Goal: Find specific page/section: Find specific page/section

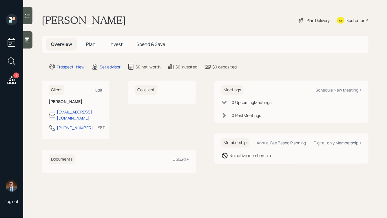
click at [28, 40] on icon at bounding box center [27, 40] width 4 height 5
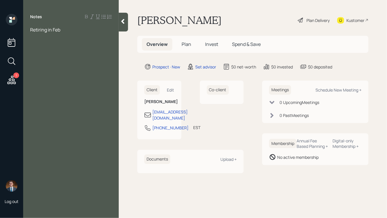
click at [206, 19] on div "[PERSON_NAME] Plan Delivery Kustomer" at bounding box center [252, 20] width 231 height 13
click at [65, 30] on div "Retiring in Feb" at bounding box center [71, 30] width 82 height 6
click at [35, 53] on div at bounding box center [71, 55] width 82 height 6
click at [50, 73] on div "401ks:" at bounding box center [71, 74] width 82 height 6
click at [42, 76] on span "401ks:" at bounding box center [36, 74] width 13 height 6
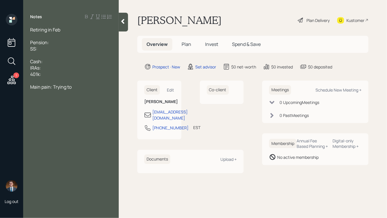
click at [57, 76] on div "401k:" at bounding box center [71, 74] width 82 height 6
drag, startPoint x: 67, startPoint y: 75, endPoint x: 26, endPoint y: 60, distance: 42.8
click at [26, 60] on div "Retiring in Feb Pension: SS: Cash: IRAs: 401k: Main pain: Trying to" at bounding box center [70, 59] width 95 height 64
click at [55, 65] on div "IRAs:" at bounding box center [71, 68] width 82 height 6
click at [55, 72] on div "401k:" at bounding box center [71, 74] width 82 height 6
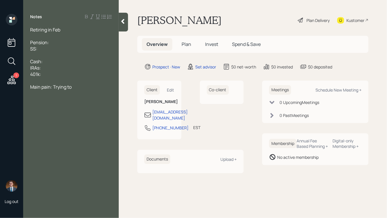
drag, startPoint x: 49, startPoint y: 75, endPoint x: 21, endPoint y: 53, distance: 35.5
click at [21, 54] on div "1 Log out Notes Retiring in Feb Pension: SS: Cash: IRAs: 401k: Main pain: Tryin…" at bounding box center [193, 109] width 387 height 218
click at [32, 55] on div at bounding box center [71, 55] width 82 height 6
drag, startPoint x: 30, startPoint y: 42, endPoint x: 73, endPoint y: 75, distance: 53.6
click at [73, 75] on div "Retiring in Feb Pension: SS: Cash: IRAs: 401k: Main pain: Trying to" at bounding box center [71, 59] width 82 height 64
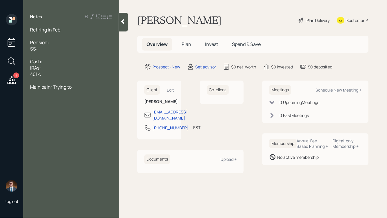
click at [73, 75] on div "401k:" at bounding box center [71, 74] width 82 height 6
drag, startPoint x: 79, startPoint y: 86, endPoint x: 24, endPoint y: 16, distance: 89.7
click at [24, 16] on div "Notes Retiring in Feb Pension: SS: Cash: IRAs: 401k: Main pain: Trying to" at bounding box center [70, 113] width 95 height 198
click at [41, 29] on span "Retiring in Feb" at bounding box center [45, 30] width 30 height 6
click at [124, 20] on icon at bounding box center [123, 22] width 6 height 6
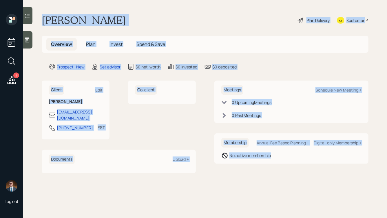
drag, startPoint x: 44, startPoint y: 21, endPoint x: 299, endPoint y: 180, distance: 301.3
click at [299, 180] on main "[PERSON_NAME] Plan Delivery Kustomer Overview Plan Invest Spend & Save Prospect…" at bounding box center [204, 109] width 363 height 218
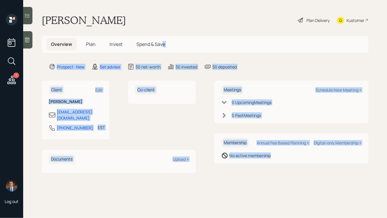
drag, startPoint x: 308, startPoint y: 179, endPoint x: 162, endPoint y: 42, distance: 200.6
click at [162, 42] on main "[PERSON_NAME] Plan Delivery Kustomer Overview Plan Invest Spend & Save Prospect…" at bounding box center [204, 109] width 363 height 218
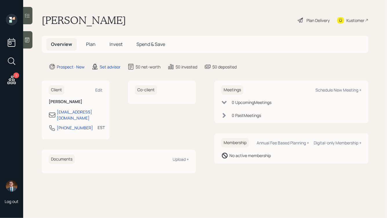
click at [140, 20] on div "[PERSON_NAME] Plan Delivery Kustomer" at bounding box center [205, 20] width 326 height 13
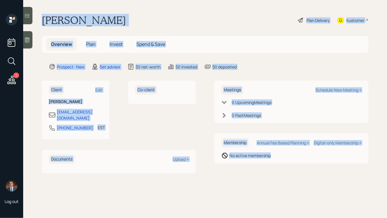
drag, startPoint x: 40, startPoint y: 16, endPoint x: 273, endPoint y: 158, distance: 272.7
click at [273, 158] on main "[PERSON_NAME] Plan Delivery Kustomer Overview Plan Invest Spend & Save Prospect…" at bounding box center [204, 109] width 363 height 218
click at [273, 158] on div "No active membership" at bounding box center [291, 155] width 140 height 7
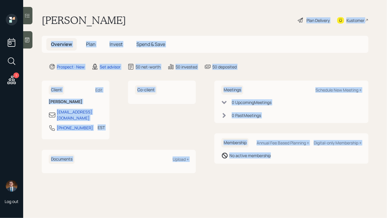
drag, startPoint x: 279, startPoint y: 158, endPoint x: 154, endPoint y: 20, distance: 185.6
click at [154, 20] on main "[PERSON_NAME] Plan Delivery Kustomer Overview Plan Invest Spend & Save Prospect…" at bounding box center [204, 109] width 363 height 218
click at [154, 20] on div "[PERSON_NAME] Plan Delivery Kustomer" at bounding box center [205, 20] width 326 height 13
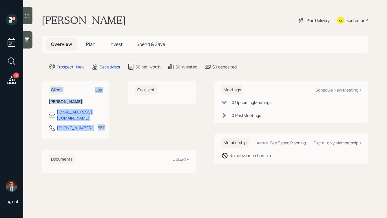
drag, startPoint x: 114, startPoint y: 125, endPoint x: 61, endPoint y: 78, distance: 70.7
click at [61, 78] on main "[PERSON_NAME] Plan Delivery Kustomer Overview Plan Invest Spend & Save Prospect…" at bounding box center [204, 109] width 363 height 218
click at [44, 79] on main "[PERSON_NAME] Plan Delivery Kustomer Overview Plan Invest Spend & Save Prospect…" at bounding box center [204, 109] width 363 height 218
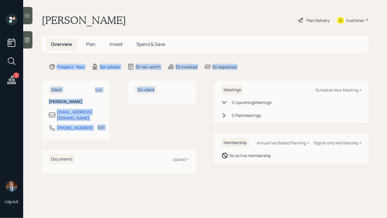
drag, startPoint x: 40, startPoint y: 57, endPoint x: 166, endPoint y: 135, distance: 148.2
click at [167, 135] on main "[PERSON_NAME] Plan Delivery Kustomer Overview Plan Invest Spend & Save Prospect…" at bounding box center [204, 109] width 363 height 218
click at [166, 135] on div "Client Edit [PERSON_NAME] [EMAIL_ADDRESS][DOMAIN_NAME] [PHONE_NUMBER] EST Curre…" at bounding box center [119, 127] width 154 height 93
drag, startPoint x: 183, startPoint y: 135, endPoint x: 33, endPoint y: 2, distance: 200.1
click at [33, 3] on main "[PERSON_NAME] Plan Delivery Kustomer Overview Plan Invest Spend & Save Prospect…" at bounding box center [204, 109] width 363 height 218
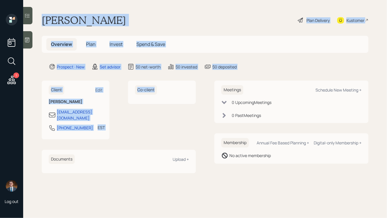
click at [58, 14] on h1 "[PERSON_NAME]" at bounding box center [84, 20] width 84 height 13
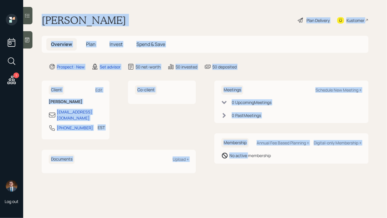
drag, startPoint x: 41, startPoint y: 18, endPoint x: 247, endPoint y: 154, distance: 247.1
click at [248, 154] on main "[PERSON_NAME] Plan Delivery Kustomer Overview Plan Invest Spend & Save Prospect…" at bounding box center [204, 109] width 363 height 218
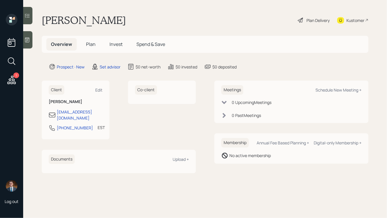
click at [283, 160] on div "Membership Annual Fee Based Planning + Digital-only Membership + No active memb…" at bounding box center [291, 149] width 154 height 30
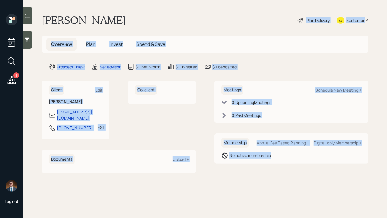
drag, startPoint x: 298, startPoint y: 164, endPoint x: 137, endPoint y: 23, distance: 213.2
click at [137, 23] on main "[PERSON_NAME] Plan Delivery Kustomer Overview Plan Invest Spend & Save Prospect…" at bounding box center [204, 109] width 363 height 218
click at [109, 21] on div "[PERSON_NAME] Plan Delivery Kustomer" at bounding box center [205, 20] width 326 height 13
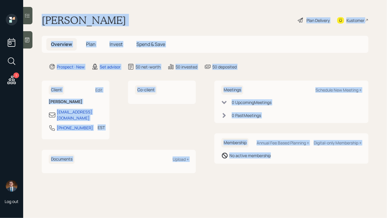
drag, startPoint x: 41, startPoint y: 17, endPoint x: 283, endPoint y: 167, distance: 284.5
click at [283, 167] on main "[PERSON_NAME] Plan Delivery Kustomer Overview Plan Invest Spend & Save Prospect…" at bounding box center [204, 109] width 363 height 218
click at [283, 167] on div "Meetings Schedule New Meeting + 0 Upcoming Meeting s 0 Past Meeting s Membershi…" at bounding box center [291, 127] width 154 height 93
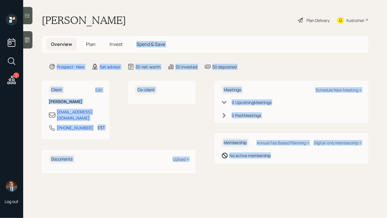
drag, startPoint x: 296, startPoint y: 167, endPoint x: 160, endPoint y: 30, distance: 192.9
click at [160, 30] on main "[PERSON_NAME] Plan Delivery Kustomer Overview Plan Invest Spend & Save Prospect…" at bounding box center [204, 109] width 363 height 218
click at [135, 27] on main "[PERSON_NAME] Plan Delivery Kustomer Overview Plan Invest Spend & Save Prospect…" at bounding box center [204, 109] width 363 height 218
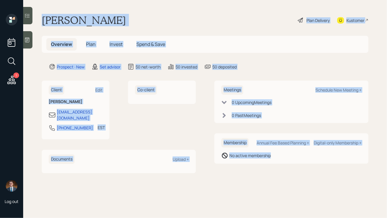
drag, startPoint x: 42, startPoint y: 18, endPoint x: 271, endPoint y: 153, distance: 265.4
click at [271, 153] on main "[PERSON_NAME] Plan Delivery Kustomer Overview Plan Invest Spend & Save Prospect…" at bounding box center [204, 109] width 363 height 218
click at [285, 158] on div "No active membership" at bounding box center [291, 155] width 140 height 7
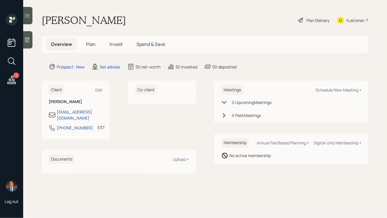
click at [29, 37] on icon at bounding box center [27, 40] width 6 height 6
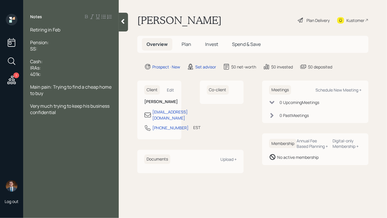
click at [123, 19] on icon at bounding box center [123, 22] width 6 height 6
